Goal: Information Seeking & Learning: Learn about a topic

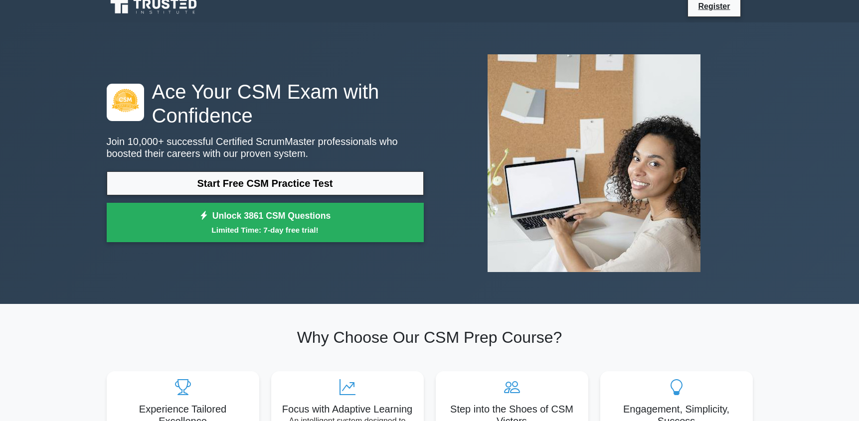
scroll to position [10, 0]
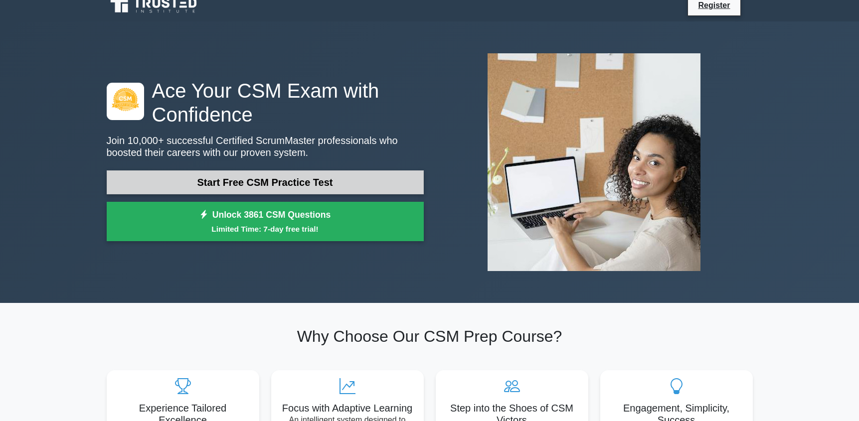
click at [246, 181] on link "Start Free CSM Practice Test" at bounding box center [265, 183] width 317 height 24
click at [207, 180] on link "Start Free CSM Practice Test" at bounding box center [265, 183] width 317 height 24
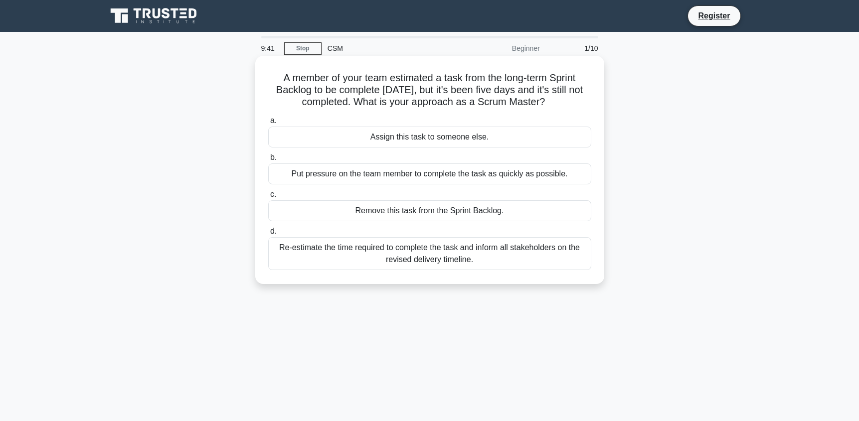
click at [451, 251] on div "Re-estimate the time required to complete the task and inform all stakeholders …" at bounding box center [429, 253] width 323 height 33
click at [268, 235] on input "d. Re-estimate the time required to complete the task and inform all stakeholde…" at bounding box center [268, 231] width 0 height 6
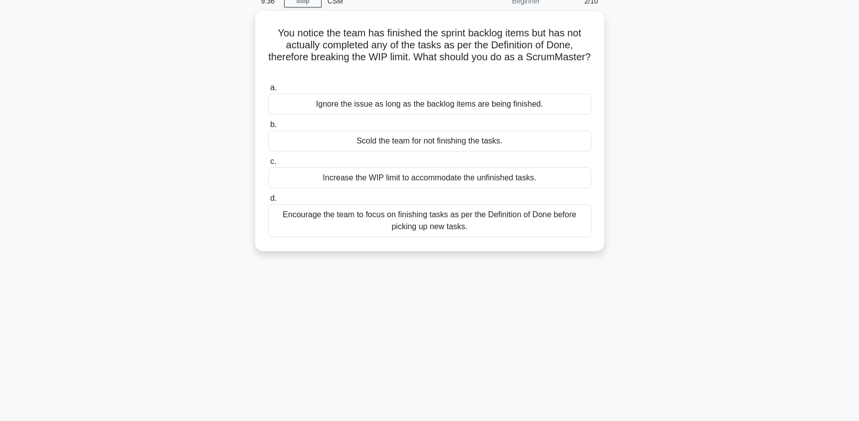
scroll to position [45, 0]
click at [412, 231] on div "Encourage the team to focus on finishing tasks as per the Definition of Done be…" at bounding box center [429, 220] width 323 height 33
click at [268, 202] on input "d. Encourage the team to focus on finishing tasks as per the Definition of Done…" at bounding box center [268, 199] width 0 height 6
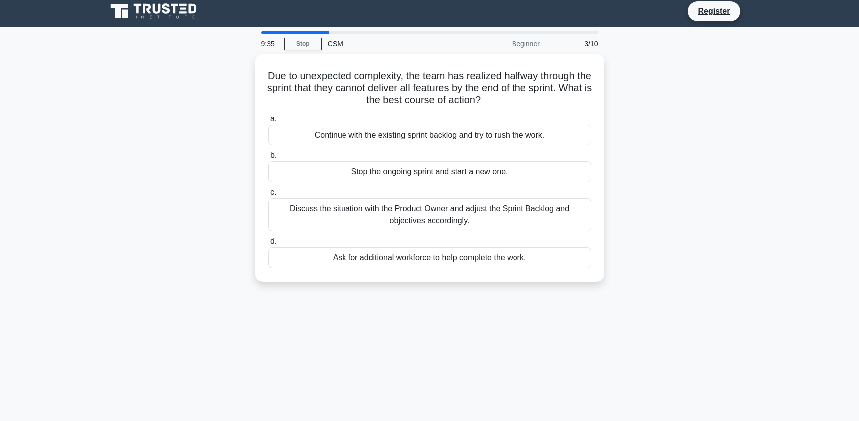
scroll to position [0, 0]
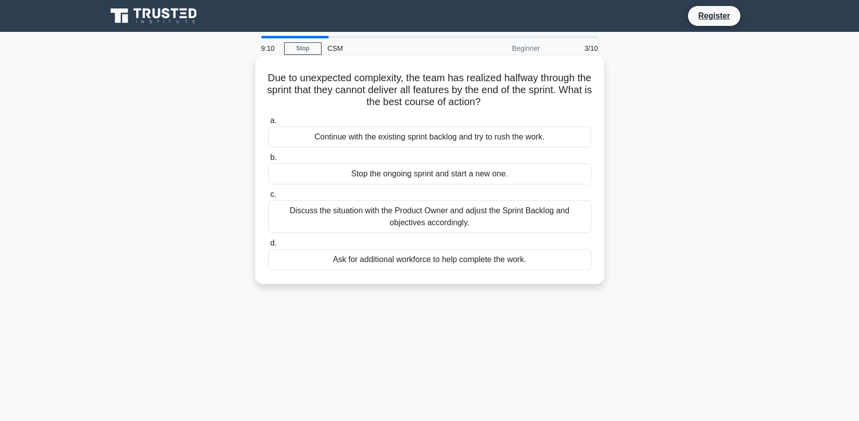
click at [340, 217] on div "Discuss the situation with the Product Owner and adjust the Sprint Backlog and …" at bounding box center [429, 217] width 323 height 33
click at [268, 198] on input "c. Discuss the situation with the Product Owner and adjust the Sprint Backlog a…" at bounding box center [268, 195] width 0 height 6
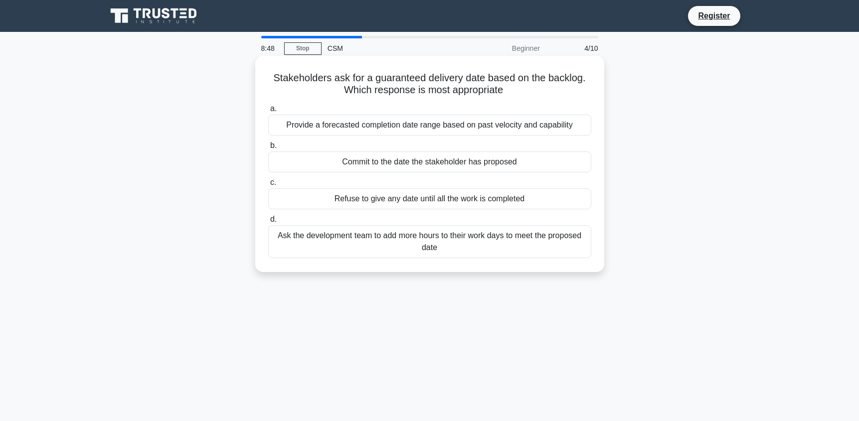
click at [397, 128] on div "Provide a forecasted completion date range based on past velocity and capability" at bounding box center [429, 125] width 323 height 21
click at [268, 112] on input "a. Provide a forecasted completion date range based on past velocity and capabi…" at bounding box center [268, 109] width 0 height 6
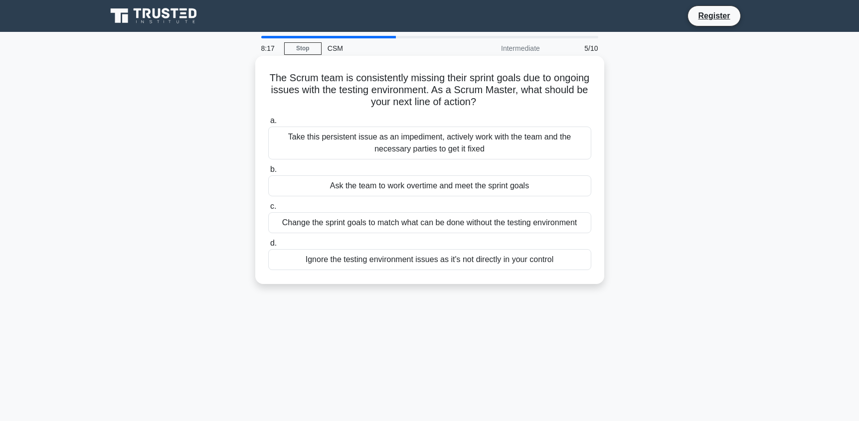
click at [340, 145] on div "Take this persistent issue as an impediment, actively work with the team and th…" at bounding box center [429, 143] width 323 height 33
click at [268, 124] on input "a. Take this persistent issue as an impediment, actively work with the team and…" at bounding box center [268, 121] width 0 height 6
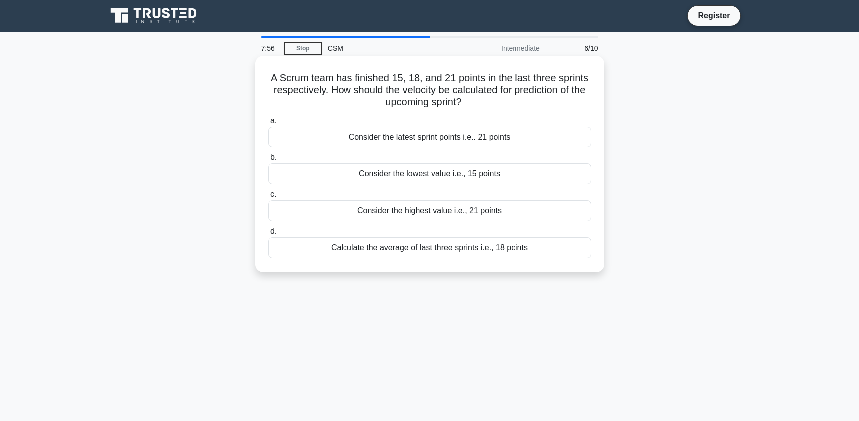
click at [402, 247] on div "Calculate the average of last three sprints i.e., 18 points" at bounding box center [429, 247] width 323 height 21
click at [268, 235] on input "d. Calculate the average of last three sprints i.e., 18 points" at bounding box center [268, 231] width 0 height 6
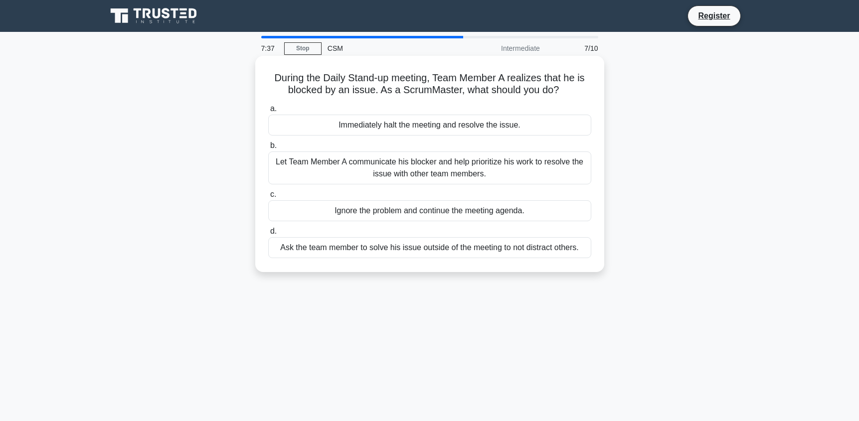
click at [410, 164] on div "Let Team Member A communicate his blocker and help prioritize his work to resol…" at bounding box center [429, 168] width 323 height 33
click at [268, 149] on input "b. Let Team Member A communicate his blocker and help prioritize his work to re…" at bounding box center [268, 146] width 0 height 6
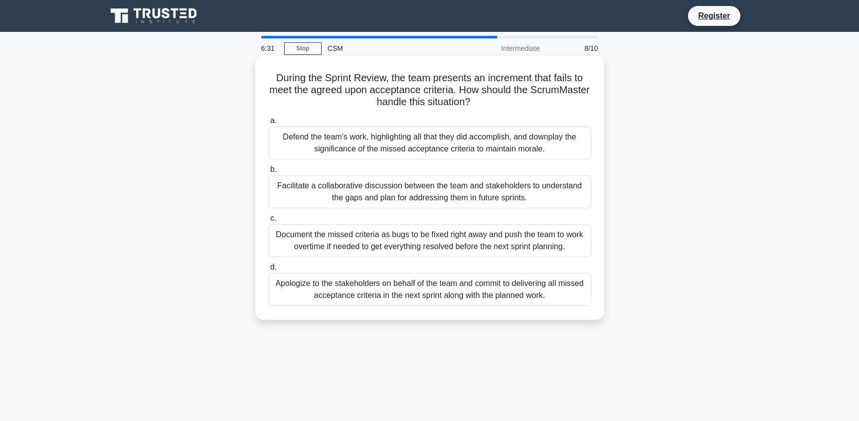
click at [557, 296] on div "Apologize to the stakeholders on behalf of the team and commit to delivering al…" at bounding box center [429, 289] width 323 height 33
click at [268, 271] on input "d. Apologize to the stakeholders on behalf of the team and commit to delivering…" at bounding box center [268, 267] width 0 height 6
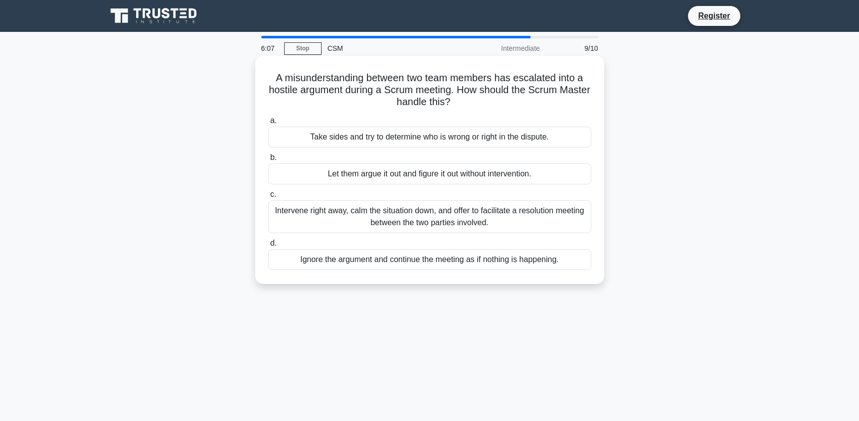
click at [558, 226] on div "Intervene right away, calm the situation down, and offer to facilitate a resolu…" at bounding box center [429, 217] width 323 height 33
click at [268, 198] on input "c. Intervene right away, calm the situation down, and offer to facilitate a res…" at bounding box center [268, 195] width 0 height 6
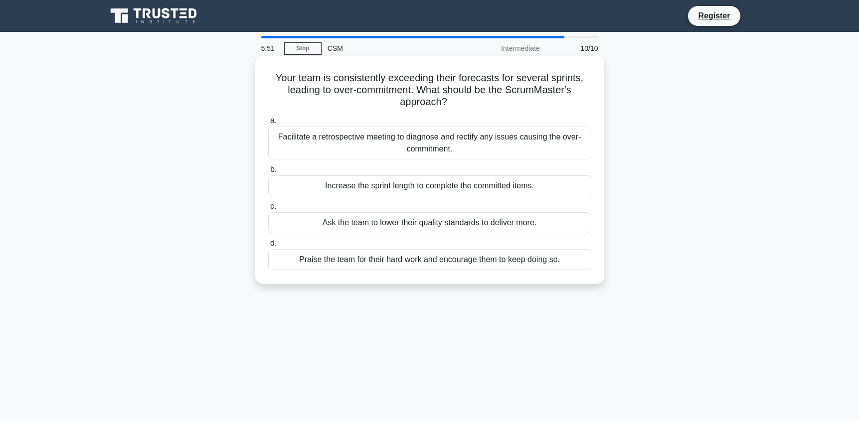
click at [567, 142] on div "Facilitate a retrospective meeting to diagnose and rectify any issues causing t…" at bounding box center [429, 143] width 323 height 33
click at [268, 124] on input "a. Facilitate a retrospective meeting to diagnose and rectify any issues causin…" at bounding box center [268, 121] width 0 height 6
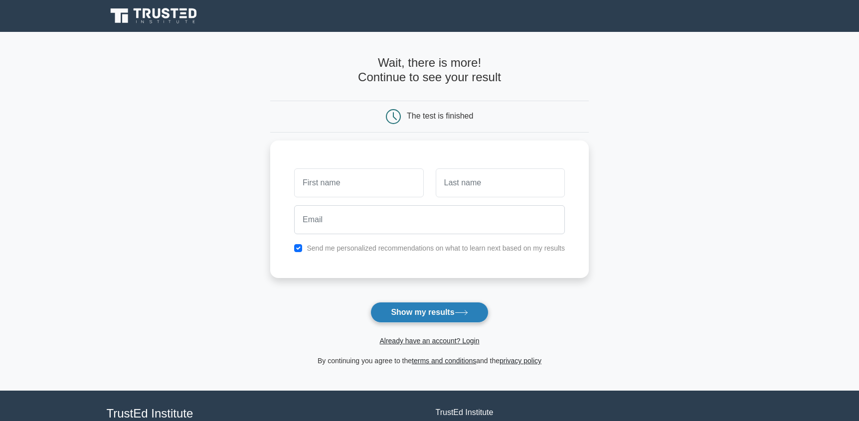
click at [465, 307] on button "Show my results" at bounding box center [430, 312] width 118 height 21
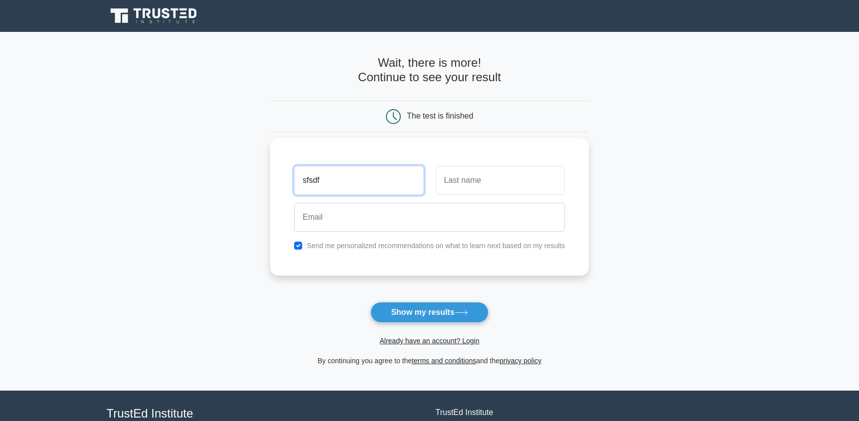
type input "sfsdf"
click at [509, 179] on input "text" at bounding box center [500, 180] width 129 height 29
type input "sdfsfds"
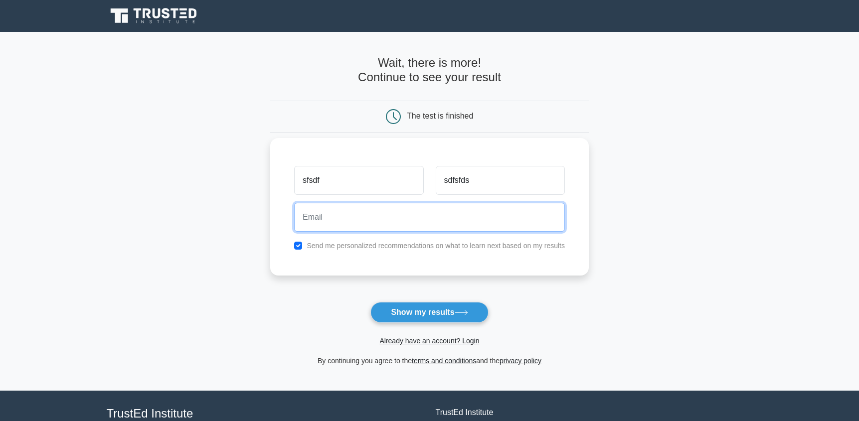
click at [420, 219] on input "email" at bounding box center [429, 217] width 271 height 29
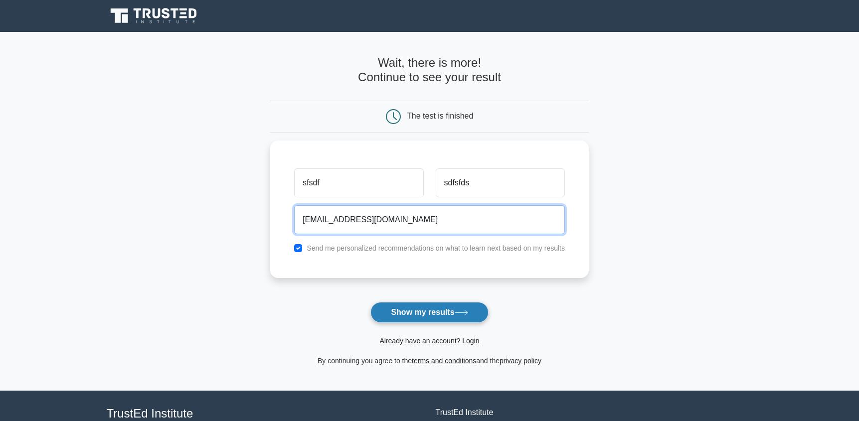
type input "sdfsdf@gmail.com"
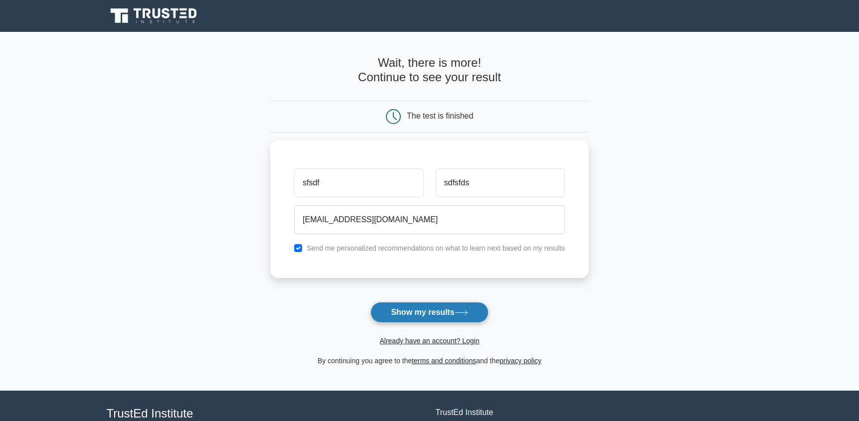
click at [414, 319] on button "Show my results" at bounding box center [430, 312] width 118 height 21
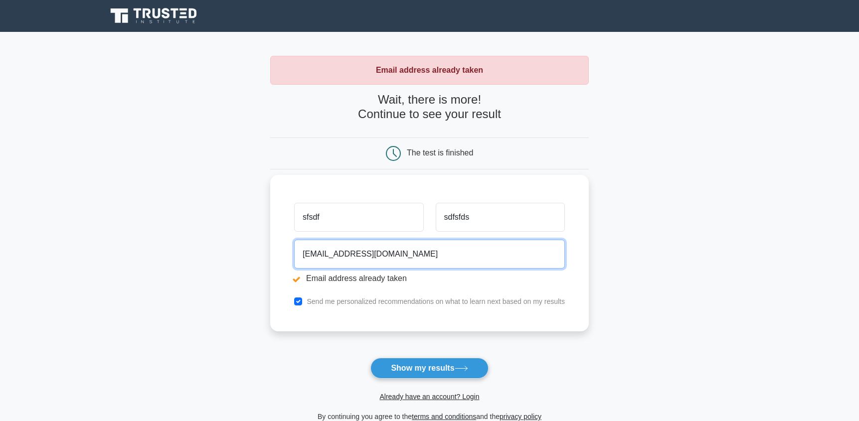
drag, startPoint x: 325, startPoint y: 254, endPoint x: 281, endPoint y: 253, distance: 44.4
click at [281, 253] on div "sfsdf sdfsfds sdfsdf@gmail.com Email address already taken Send me personalized…" at bounding box center [429, 253] width 319 height 157
type input "moneytree@gmail.com"
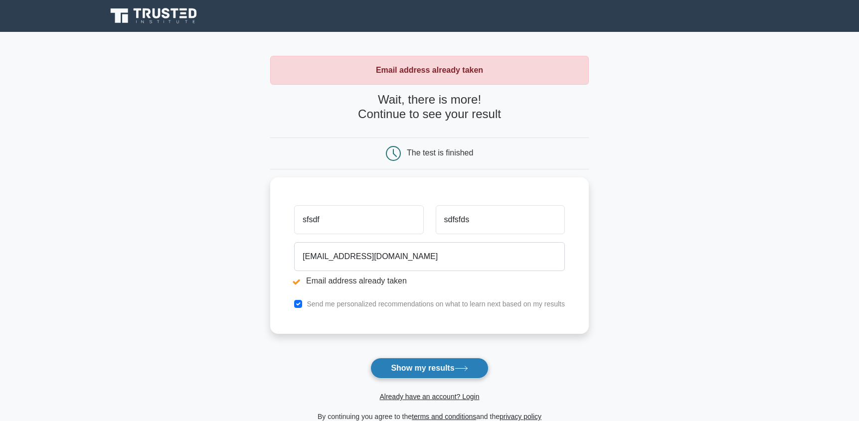
click at [407, 371] on button "Show my results" at bounding box center [430, 368] width 118 height 21
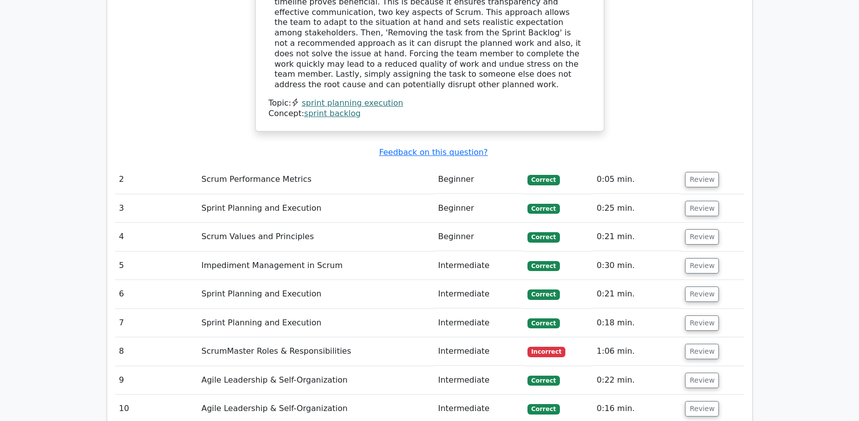
scroll to position [1121, 0]
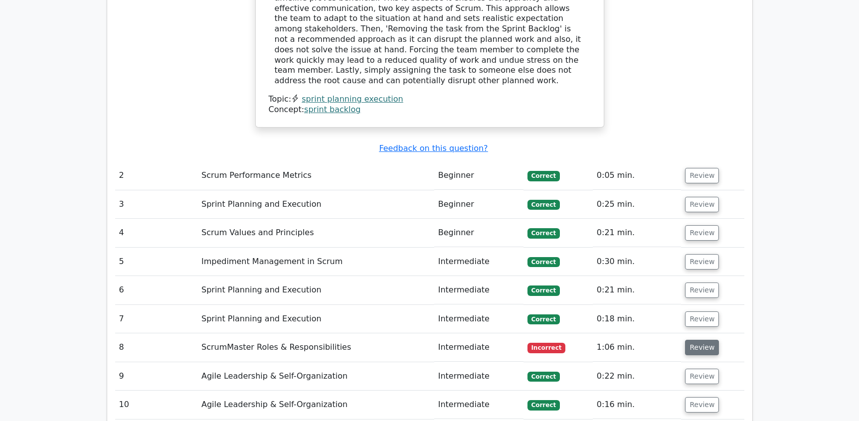
click at [697, 340] on button "Review" at bounding box center [702, 347] width 34 height 15
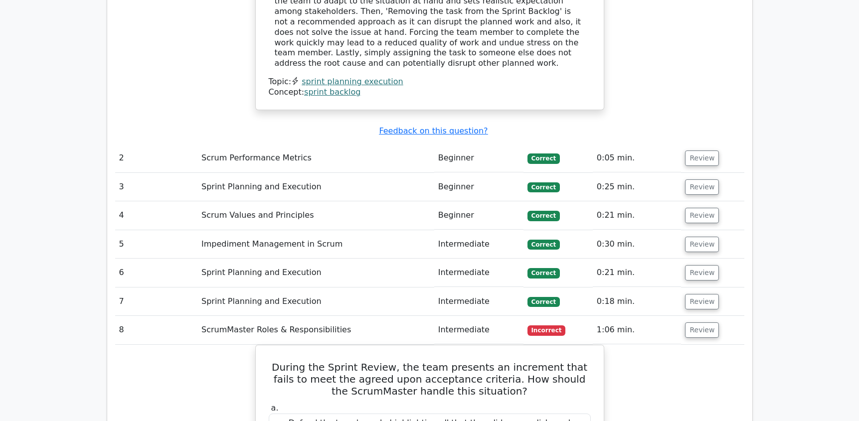
scroll to position [1132, 0]
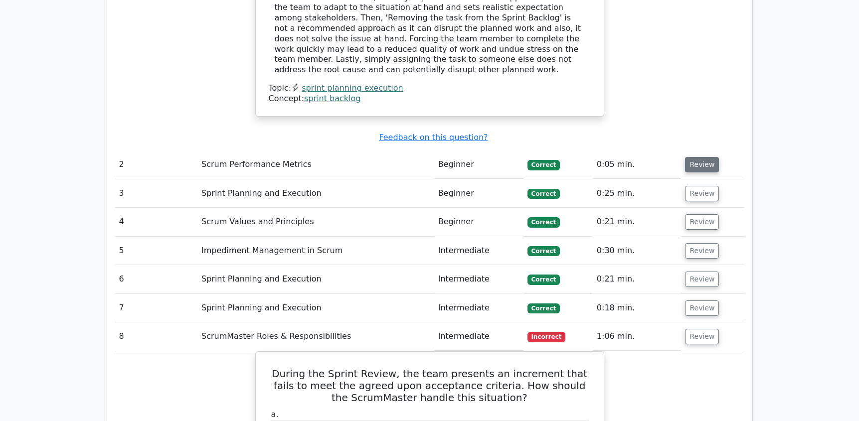
click at [700, 157] on button "Review" at bounding box center [702, 164] width 34 height 15
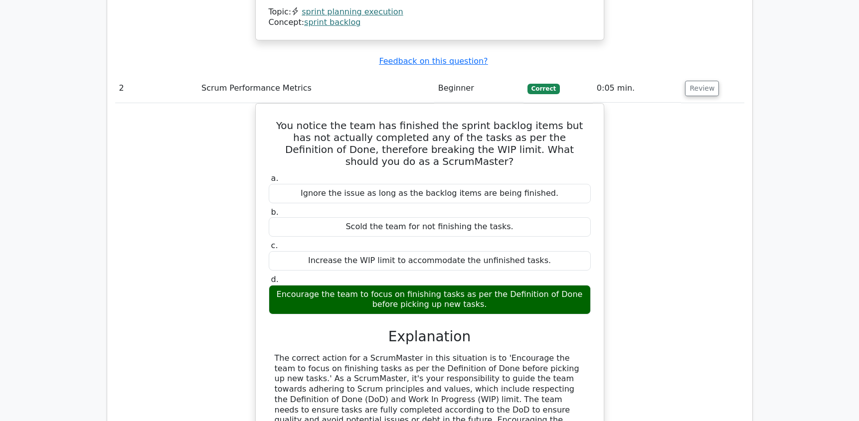
scroll to position [1223, 0]
